Goal: Information Seeking & Learning: Learn about a topic

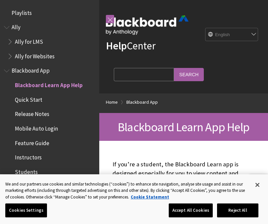
click at [18, 15] on span "Playlists" at bounding box center [22, 11] width 20 height 9
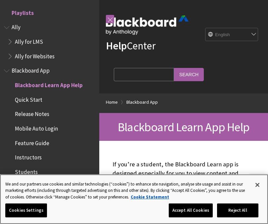
click at [257, 187] on button "Close" at bounding box center [257, 184] width 15 height 15
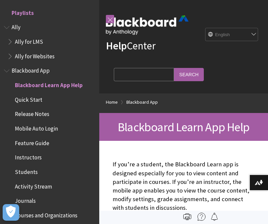
click at [254, 185] on button "Download alternative formats ..." at bounding box center [258, 182] width 19 height 16
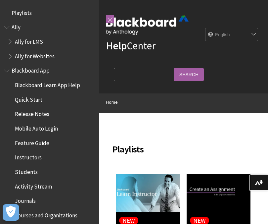
click at [25, 172] on span "Students" at bounding box center [26, 170] width 23 height 9
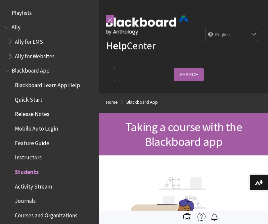
scroll to position [154, 0]
